Goal: Task Accomplishment & Management: Use online tool/utility

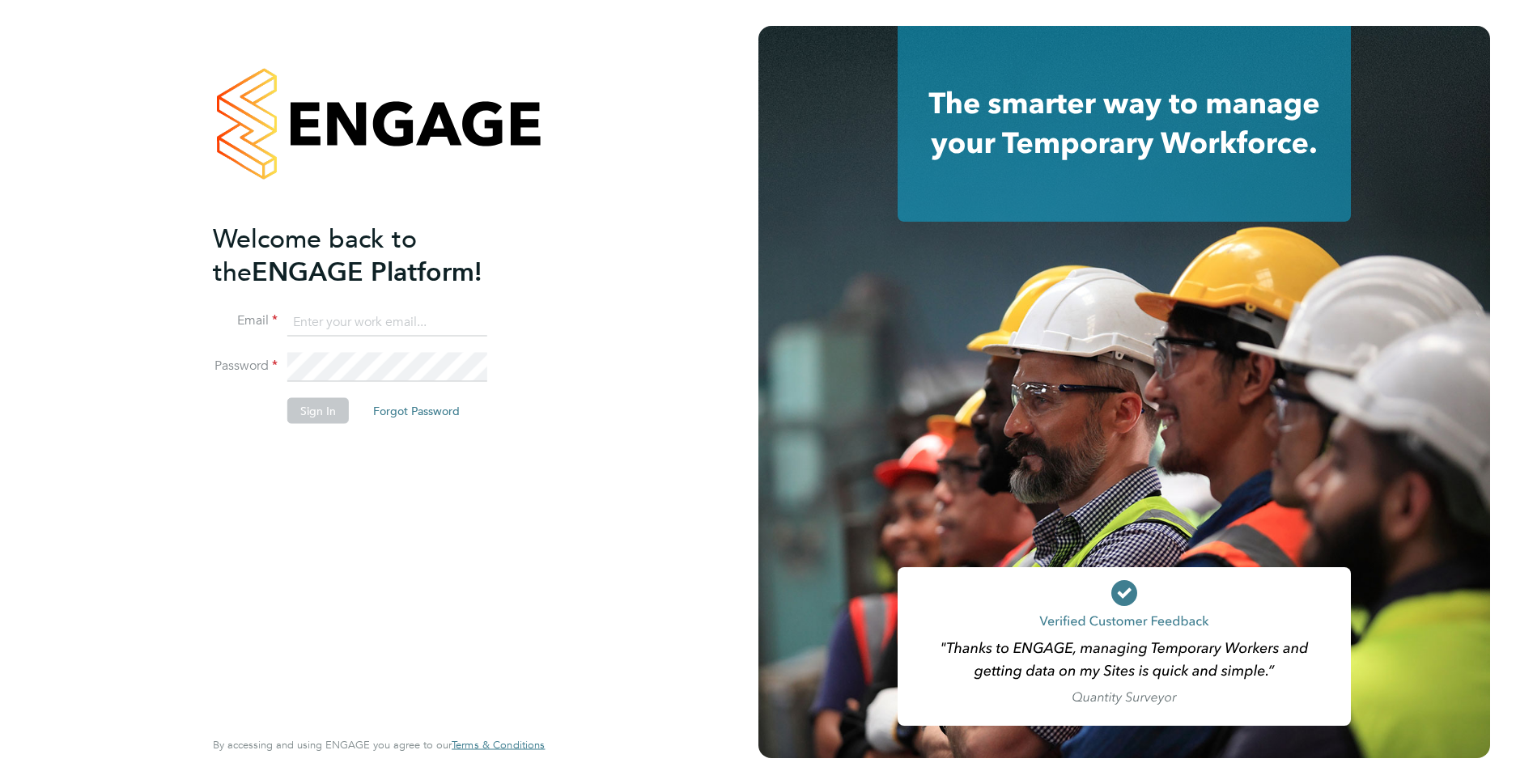
type input "[EMAIL_ADDRESS][PERSON_NAME][DOMAIN_NAME]"
click at [322, 409] on button "Sign In" at bounding box center [318, 411] width 62 height 26
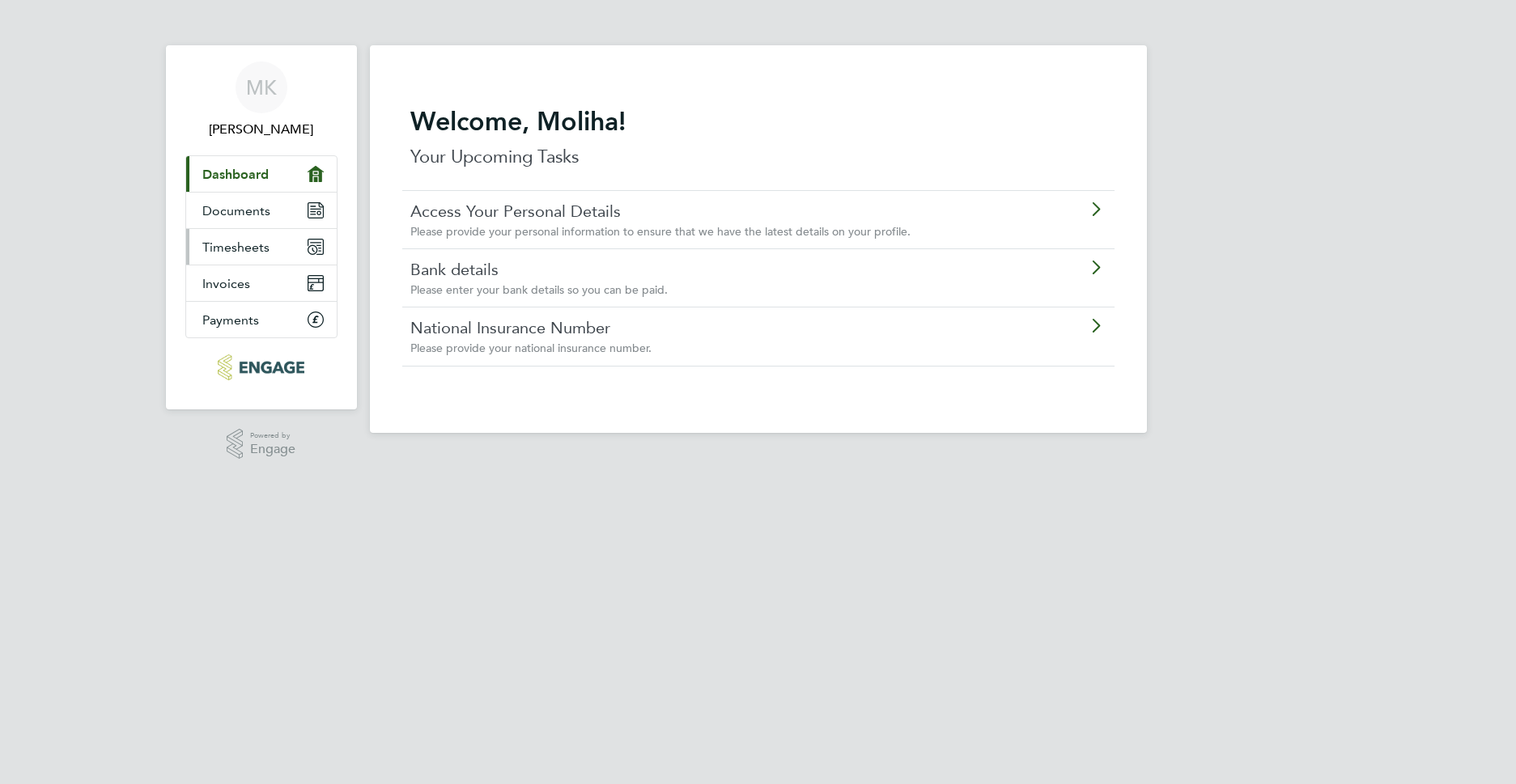
click at [249, 246] on span "Timesheets" at bounding box center [236, 247] width 67 height 16
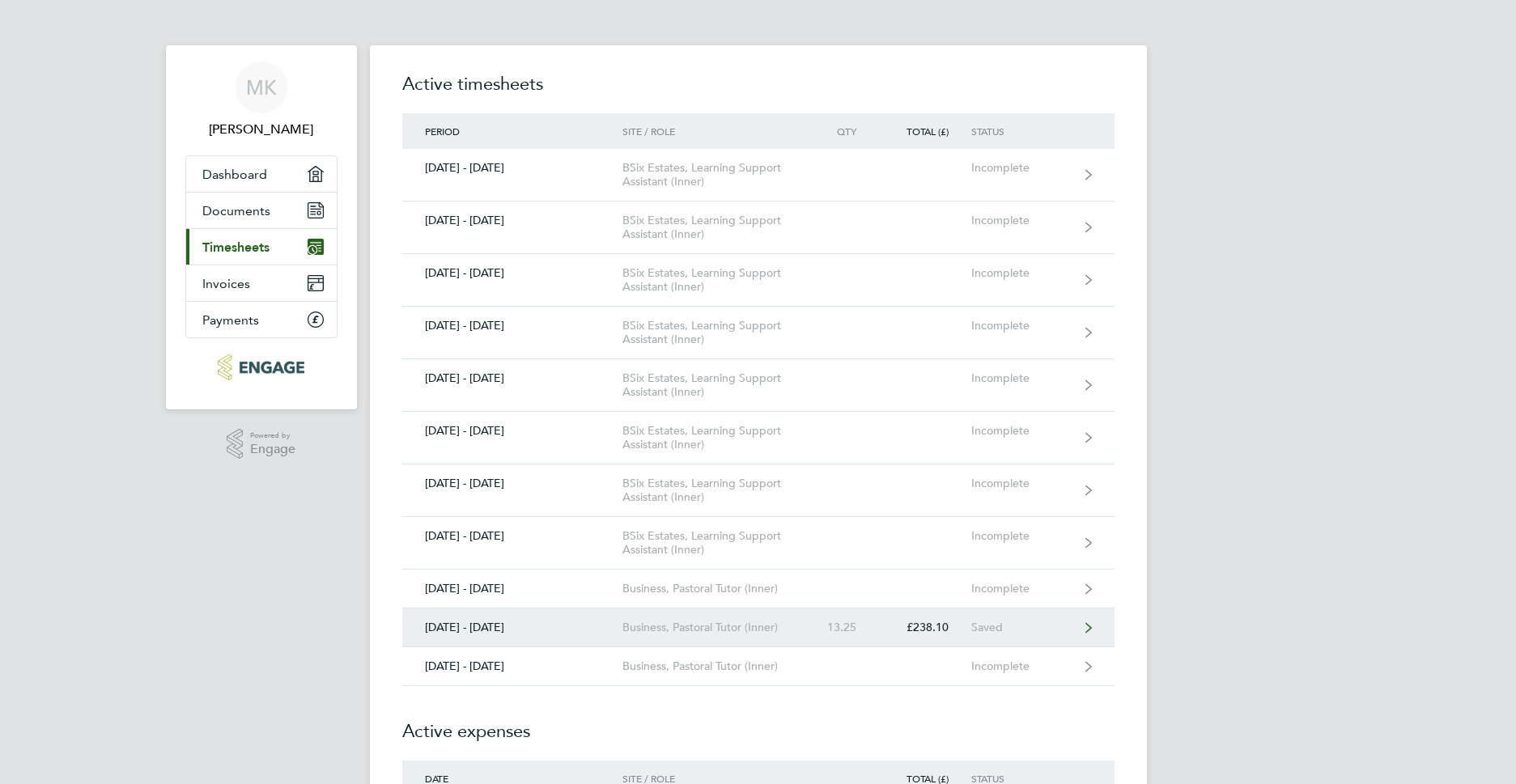
click at [730, 632] on div "Business, Pastoral Tutor (Inner)" at bounding box center [715, 627] width 185 height 14
